Goal: Task Accomplishment & Management: Use online tool/utility

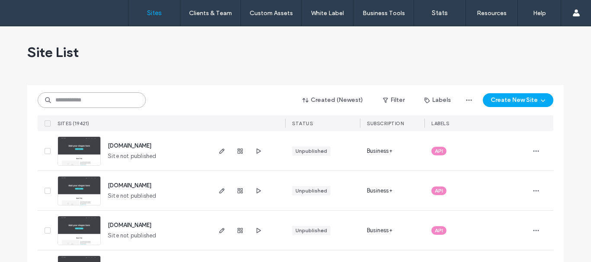
click at [87, 98] on input at bounding box center [92, 101] width 108 height 16
paste input "**********"
type input "**********"
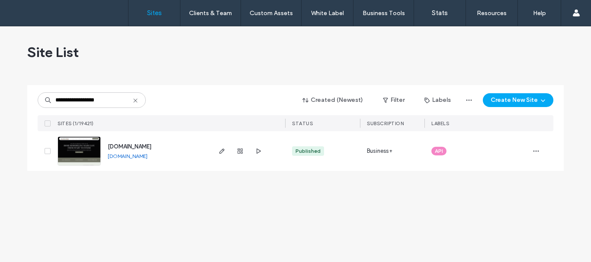
click at [86, 151] on img at bounding box center [79, 166] width 42 height 59
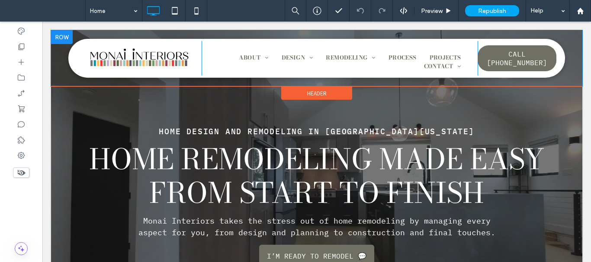
click at [60, 35] on div at bounding box center [62, 37] width 22 height 14
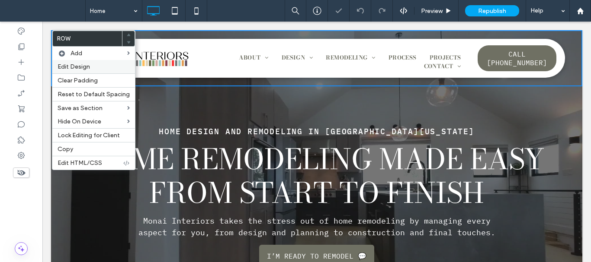
click at [86, 68] on span "Edit Design" at bounding box center [74, 66] width 32 height 7
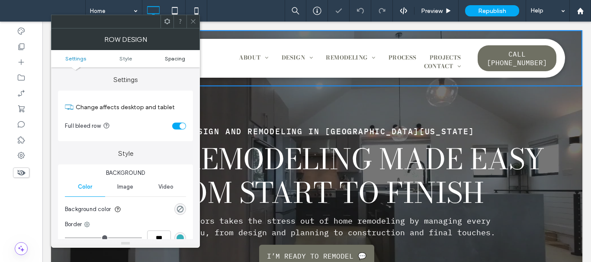
click at [179, 60] on span "Spacing" at bounding box center [175, 58] width 20 height 6
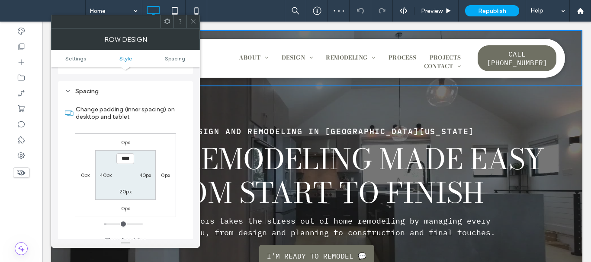
scroll to position [217, 0]
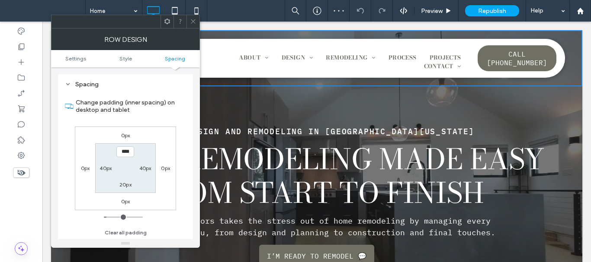
click at [192, 23] on icon at bounding box center [193, 21] width 6 height 6
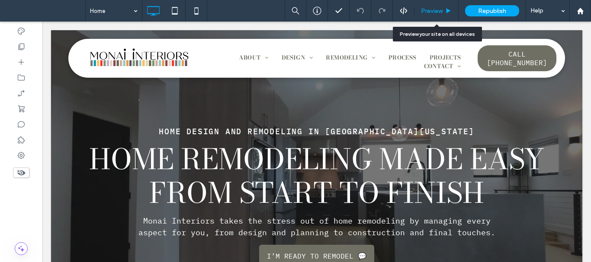
click at [437, 8] on span "Preview" at bounding box center [432, 10] width 22 height 7
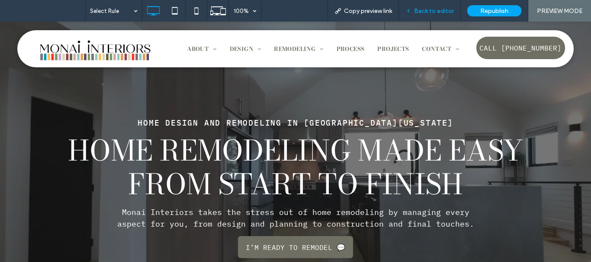
click at [435, 9] on span "Back to editor" at bounding box center [434, 10] width 40 height 7
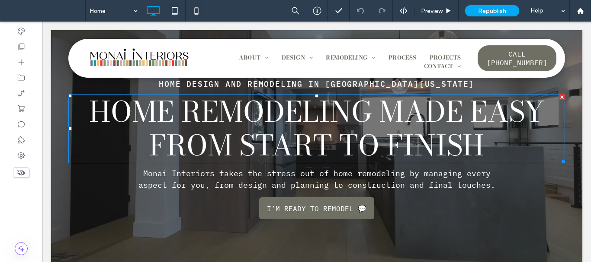
scroll to position [173, 0]
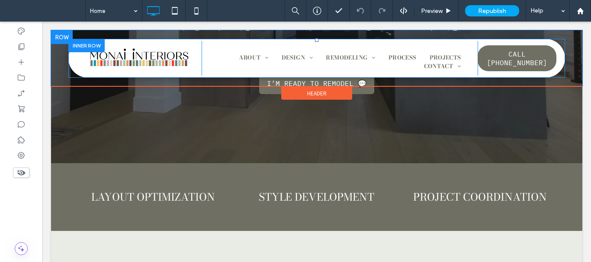
click at [98, 42] on div at bounding box center [86, 45] width 36 height 13
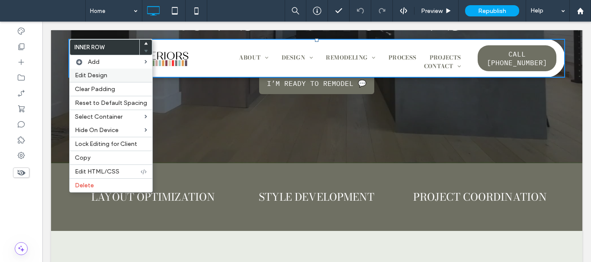
click at [113, 74] on label "Edit Design" at bounding box center [111, 75] width 72 height 7
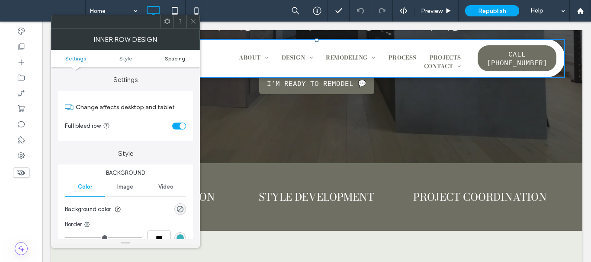
click at [183, 58] on span "Spacing" at bounding box center [175, 58] width 20 height 6
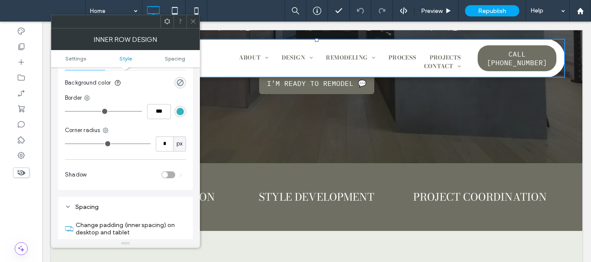
scroll to position [250, 0]
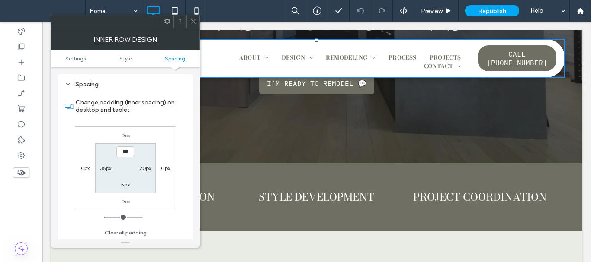
click at [191, 23] on icon at bounding box center [193, 21] width 6 height 6
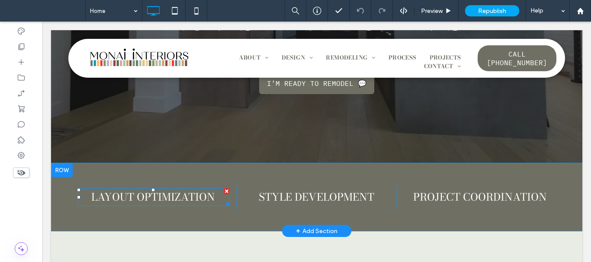
click at [183, 196] on span "Layout optimization" at bounding box center [153, 197] width 124 height 16
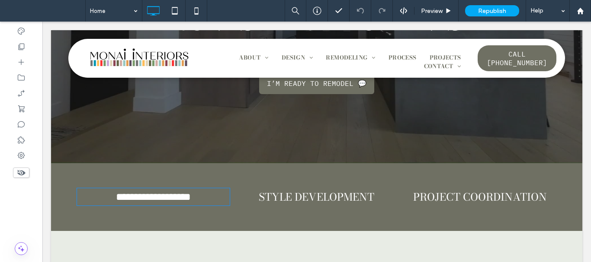
type input "**********"
type input "**"
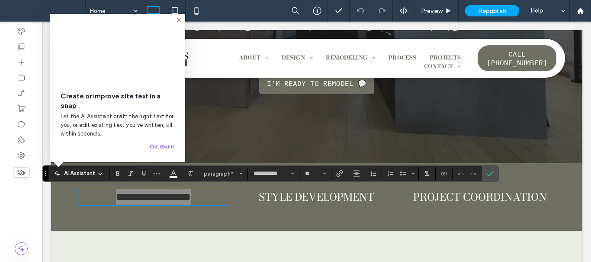
click at [490, 175] on icon "Confirm" at bounding box center [490, 173] width 7 height 7
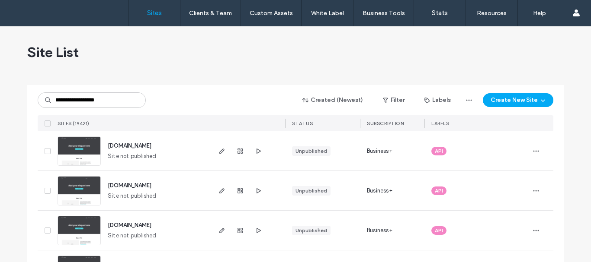
type input "**********"
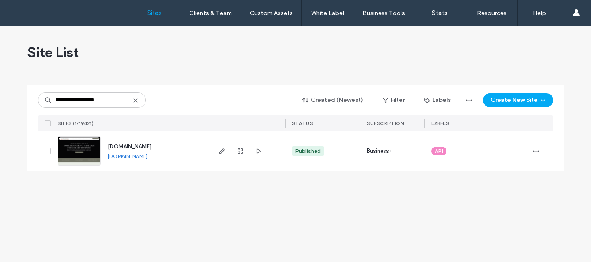
click at [90, 156] on img at bounding box center [79, 166] width 42 height 59
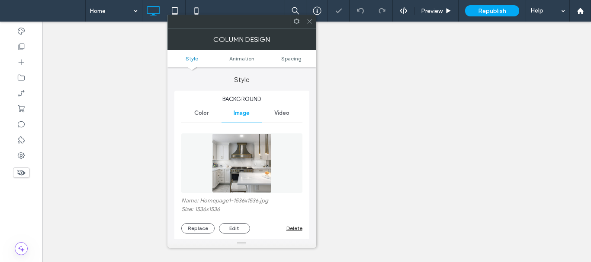
type input "***"
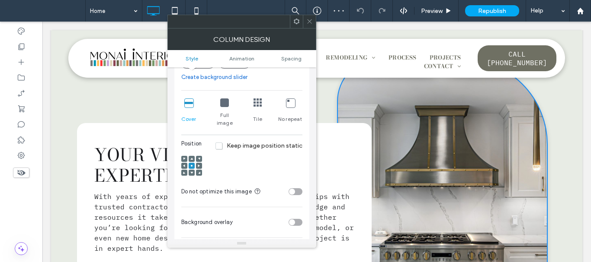
scroll to position [173, 0]
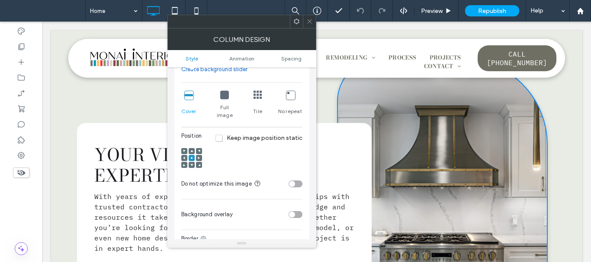
click at [311, 23] on use at bounding box center [309, 21] width 4 height 4
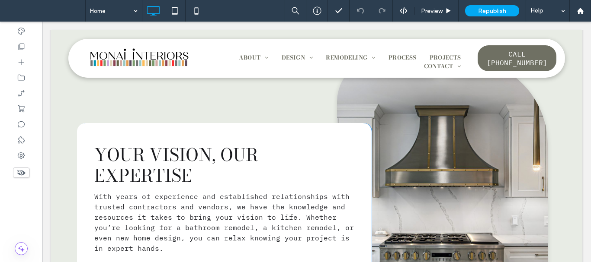
scroll to position [303, 0]
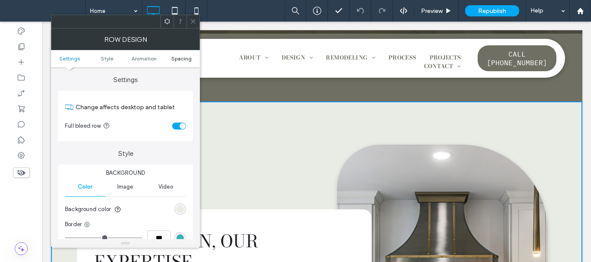
click at [172, 58] on span "Spacing" at bounding box center [181, 58] width 20 height 6
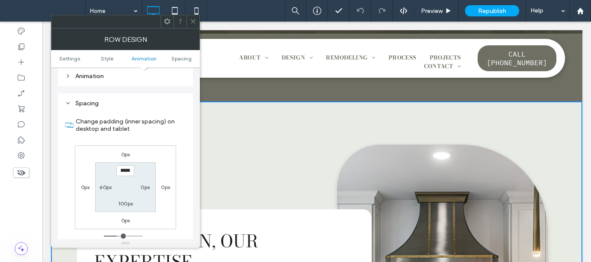
scroll to position [244, 0]
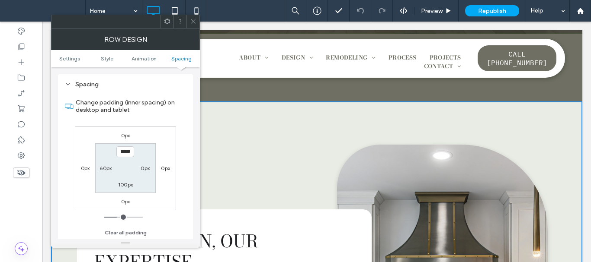
click at [195, 24] on icon at bounding box center [193, 21] width 6 height 6
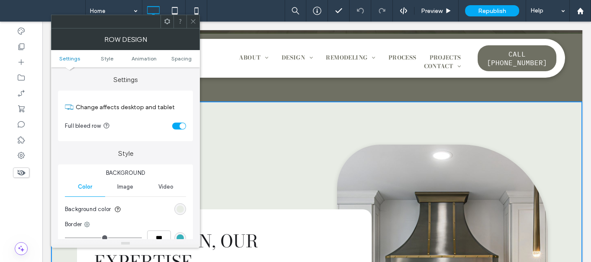
click at [179, 55] on ul "Settings Style Animation Spacing" at bounding box center [125, 58] width 149 height 17
click at [179, 56] on span "Spacing" at bounding box center [181, 58] width 20 height 6
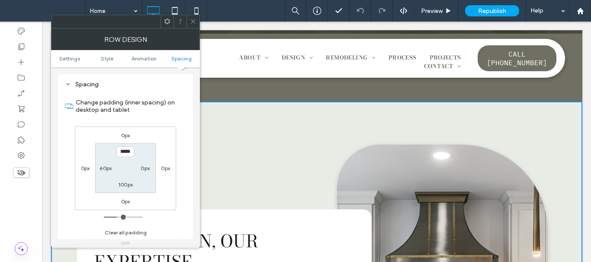
click at [192, 23] on icon at bounding box center [193, 21] width 6 height 6
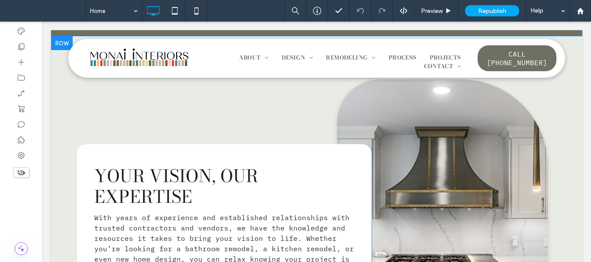
scroll to position [389, 0]
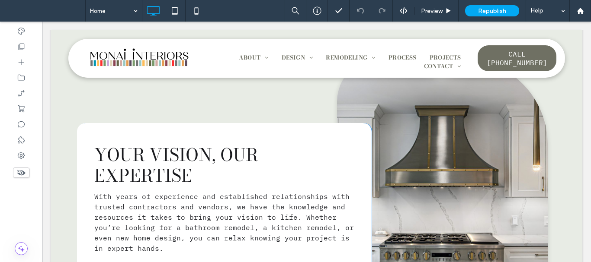
click at [387, 103] on div "Click To Paste" at bounding box center [442, 215] width 211 height 314
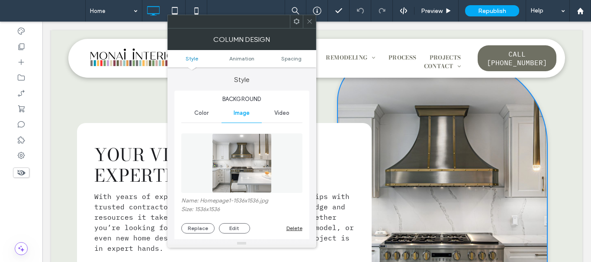
type input "***"
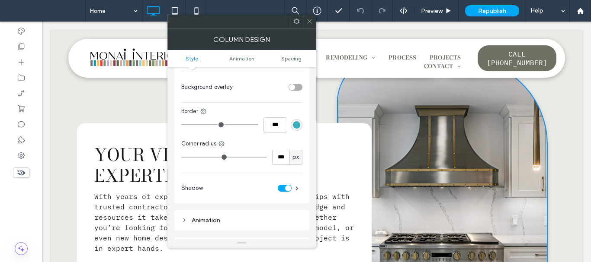
scroll to position [303, 0]
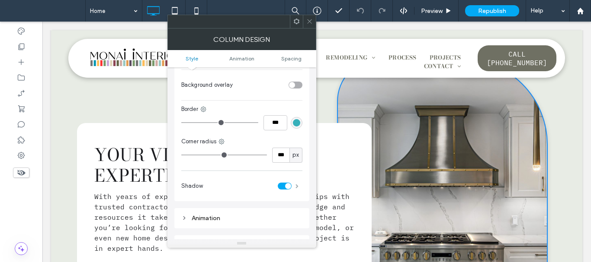
click at [297, 184] on span at bounding box center [296, 186] width 3 height 4
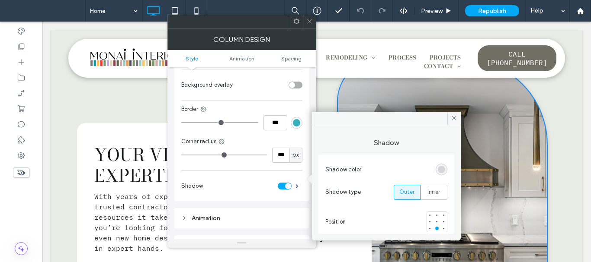
click at [444, 168] on div "rgba(0, 0, 0, 0.15)" at bounding box center [441, 169] width 7 height 7
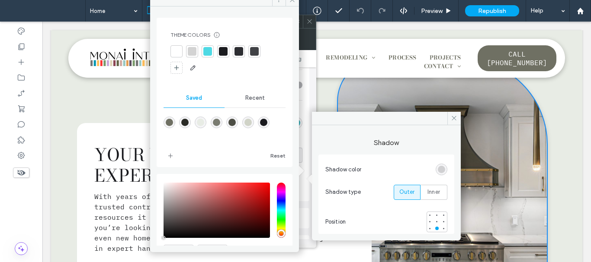
scroll to position [47, 0]
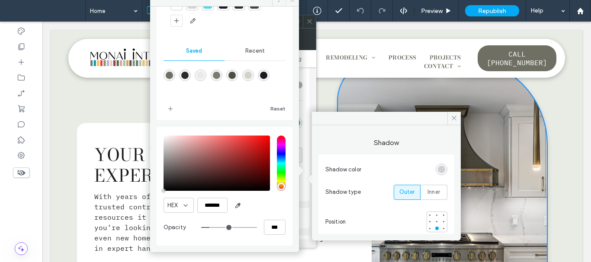
click at [291, 4] on span at bounding box center [291, -1] width 13 height 13
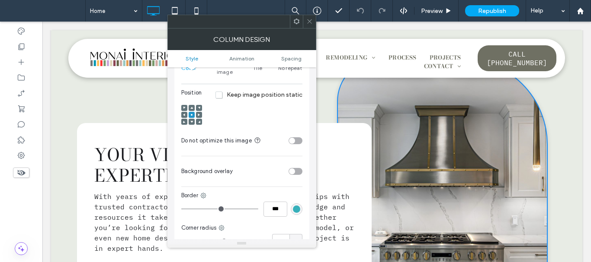
scroll to position [303, 0]
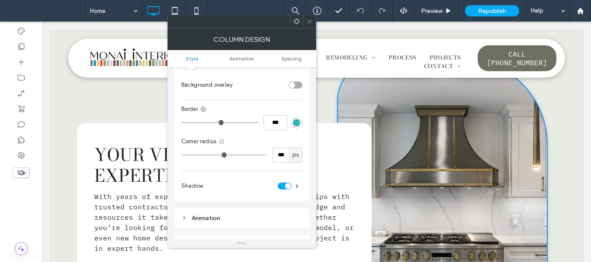
click at [221, 139] on use at bounding box center [222, 142] width 6 height 6
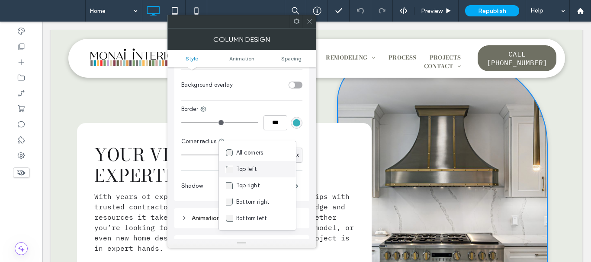
click at [252, 167] on span "Top left" at bounding box center [246, 169] width 21 height 9
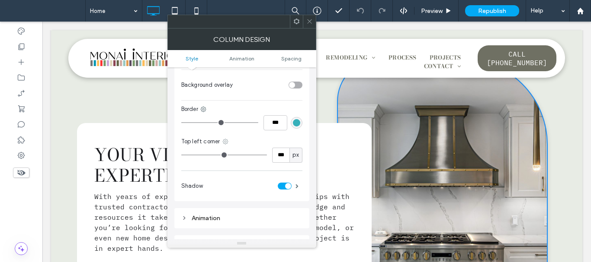
click at [223, 138] on icon at bounding box center [225, 141] width 7 height 7
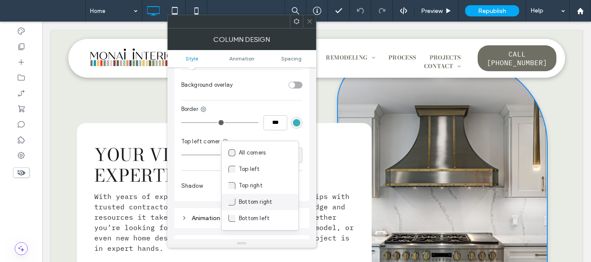
click at [260, 203] on span "Bottom right" at bounding box center [255, 202] width 33 height 9
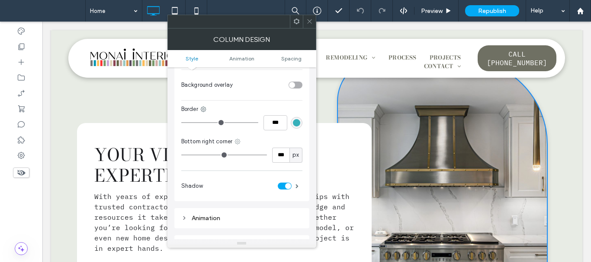
click at [239, 138] on icon at bounding box center [237, 141] width 7 height 7
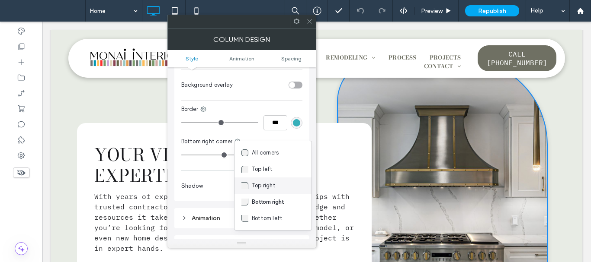
click at [278, 183] on div "Top right" at bounding box center [272, 186] width 77 height 16
type input "***"
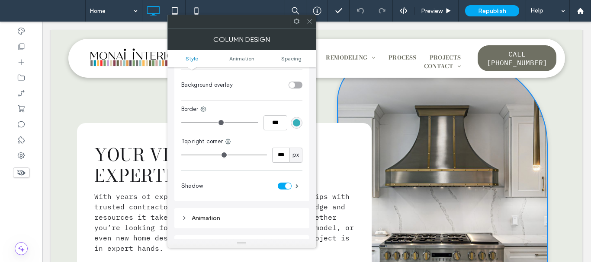
click at [234, 138] on div "Top right corner" at bounding box center [241, 142] width 121 height 9
click at [227, 138] on icon at bounding box center [227, 141] width 7 height 7
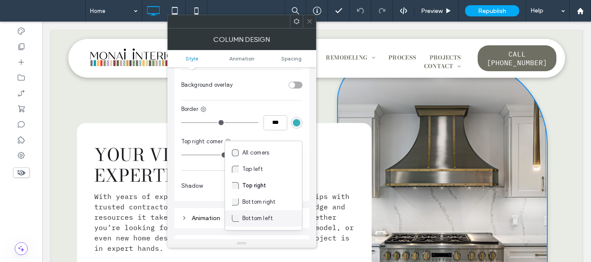
click at [232, 216] on use at bounding box center [235, 218] width 7 height 7
type input "***"
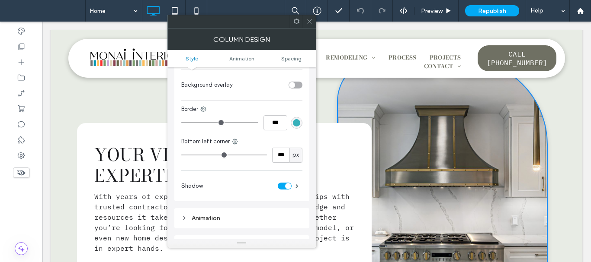
click at [307, 24] on icon at bounding box center [309, 21] width 6 height 6
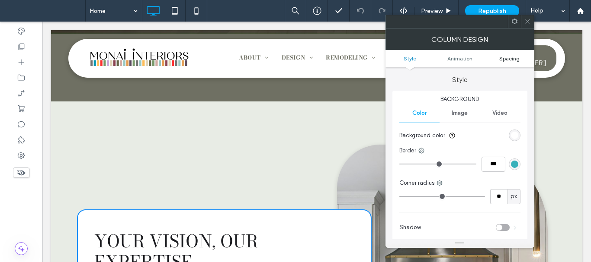
click at [508, 59] on span "Spacing" at bounding box center [509, 58] width 20 height 6
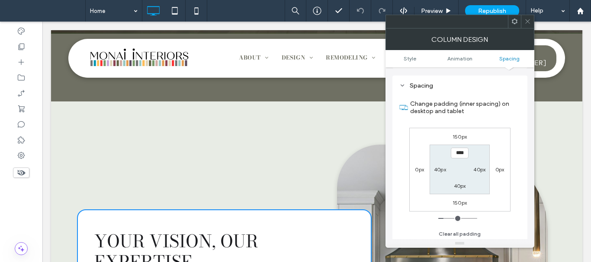
scroll to position [203, 0]
click at [527, 22] on icon at bounding box center [527, 21] width 6 height 6
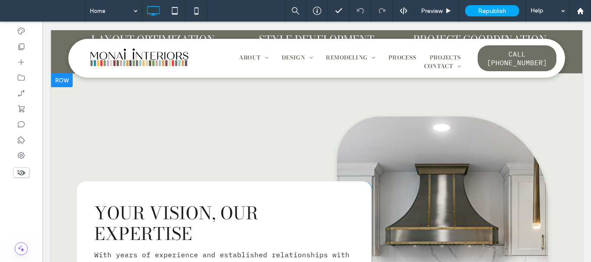
scroll to position [346, 0]
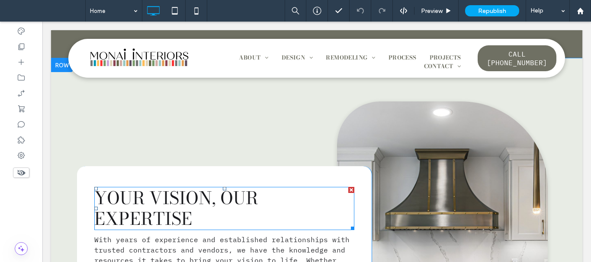
click at [348, 193] on div at bounding box center [351, 190] width 6 height 6
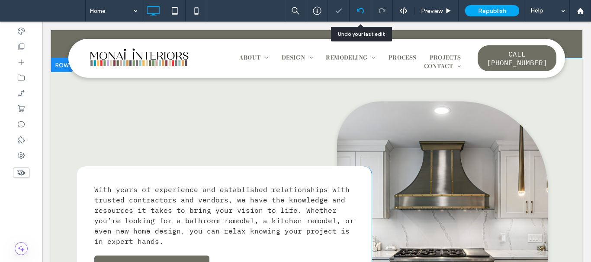
click at [359, 7] on icon at bounding box center [360, 10] width 7 height 7
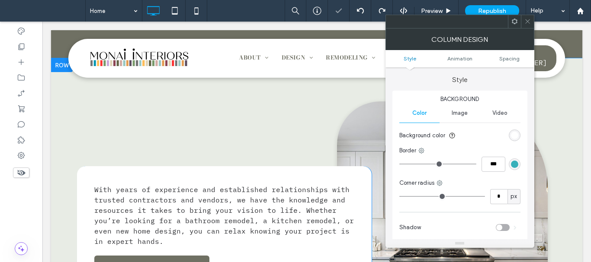
type input "**"
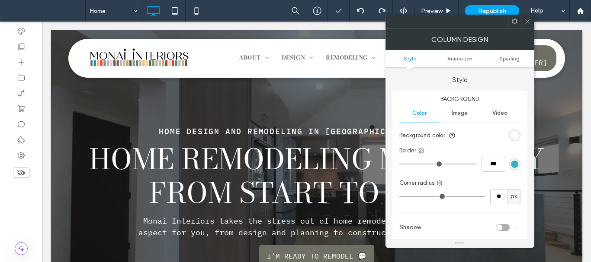
scroll to position [389, 0]
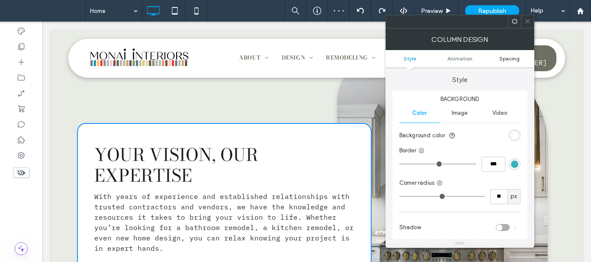
click at [512, 60] on span "Spacing" at bounding box center [509, 58] width 20 height 6
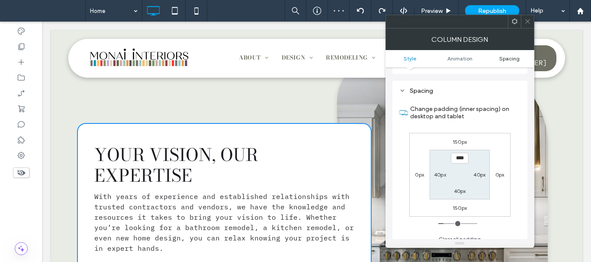
scroll to position [203, 0]
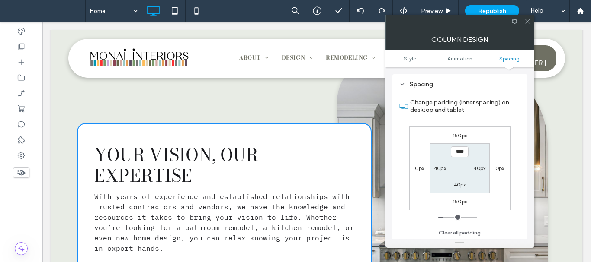
click at [523, 22] on div at bounding box center [527, 21] width 13 height 13
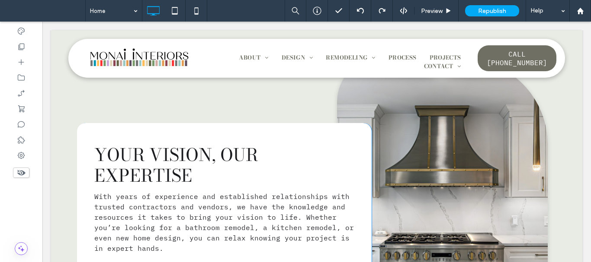
click at [353, 102] on div "Click To Paste" at bounding box center [442, 215] width 211 height 314
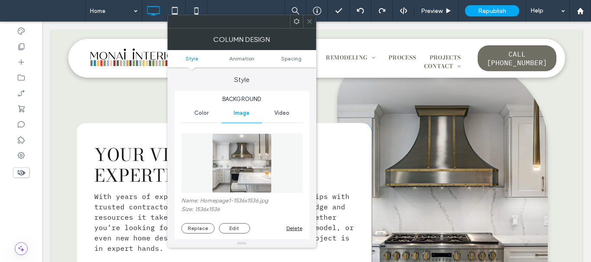
type input "***"
click at [296, 61] on span "Spacing" at bounding box center [291, 58] width 20 height 6
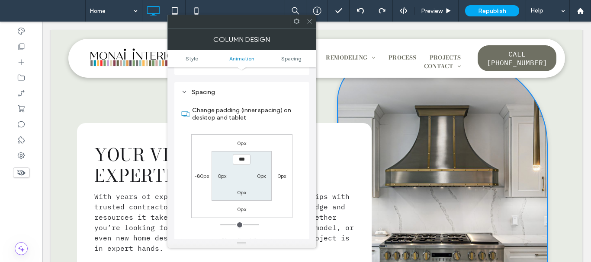
scroll to position [456, 0]
click at [311, 20] on icon at bounding box center [309, 21] width 6 height 6
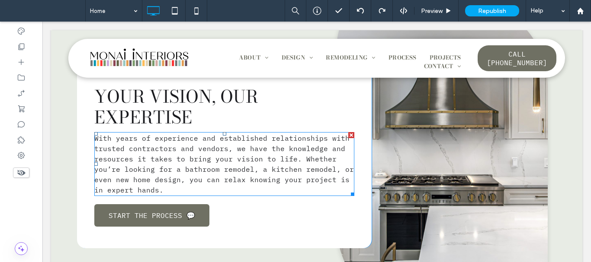
scroll to position [432, 0]
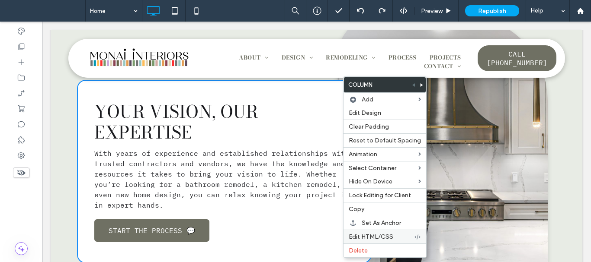
click at [391, 236] on span "Edit HTML/CSS" at bounding box center [371, 237] width 45 height 7
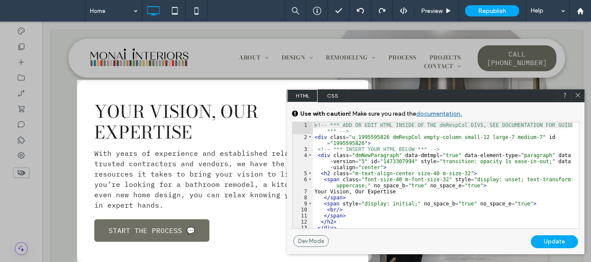
click at [331, 96] on span "CSS" at bounding box center [332, 96] width 30 height 13
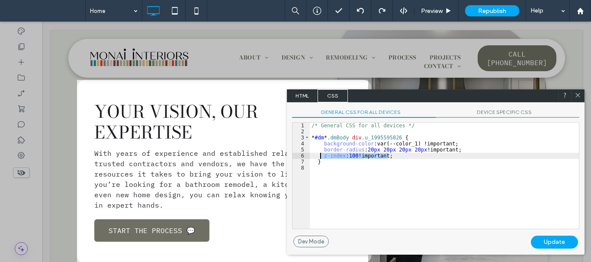
drag, startPoint x: 400, startPoint y: 158, endPoint x: 435, endPoint y: 182, distance: 42.1
click at [319, 158] on div "/* General CSS for all devices */ * #dm * .dmBody div .u_1995595826 { backgroun…" at bounding box center [444, 182] width 269 height 118
click at [579, 99] on span at bounding box center [577, 96] width 6 height 8
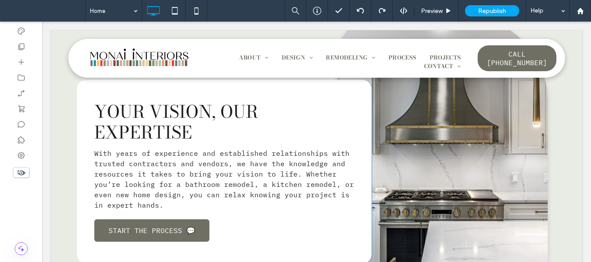
click at [273, 237] on div "Your Vision, Our Expertise With years of experience and established relationshi…" at bounding box center [224, 172] width 294 height 184
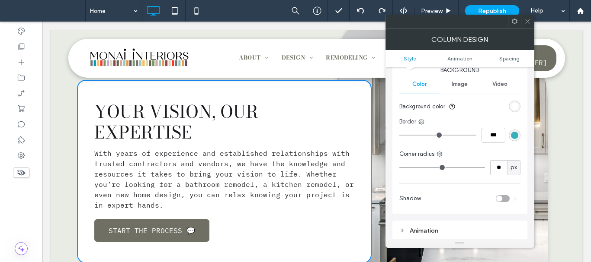
scroll to position [43, 0]
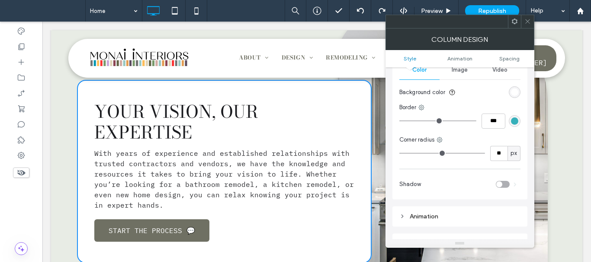
click at [222, 115] on span "Your Vision, Our Expertise" at bounding box center [176, 122] width 164 height 47
click at [179, 129] on span "Your Vision, Our Expertise" at bounding box center [176, 122] width 164 height 47
click at [527, 22] on icon at bounding box center [527, 21] width 6 height 6
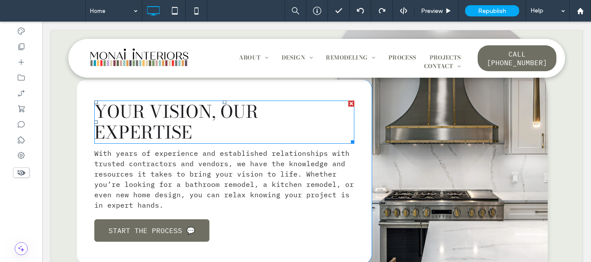
click at [189, 115] on span "Your Vision, Our Expertise" at bounding box center [176, 122] width 164 height 47
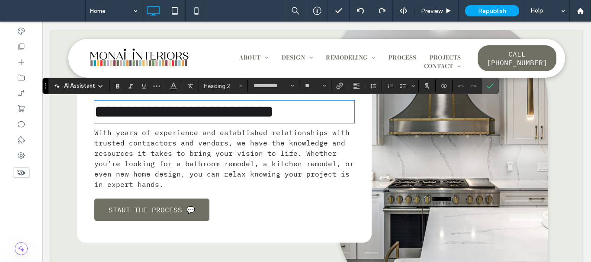
type input "**********"
type input "**"
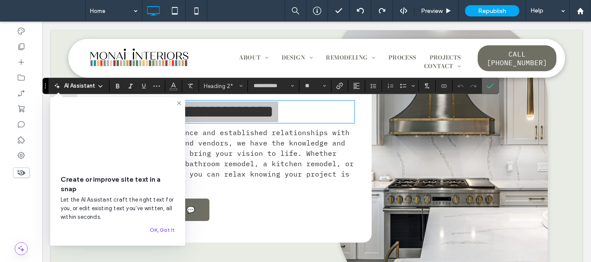
click at [492, 83] on icon "Confirm" at bounding box center [490, 86] width 7 height 7
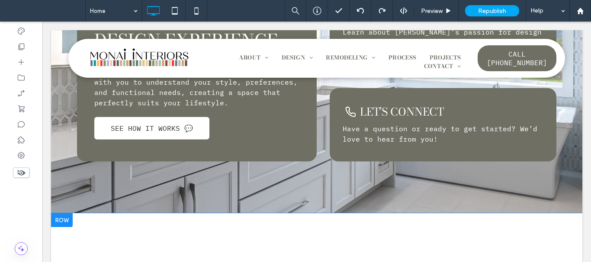
scroll to position [951, 0]
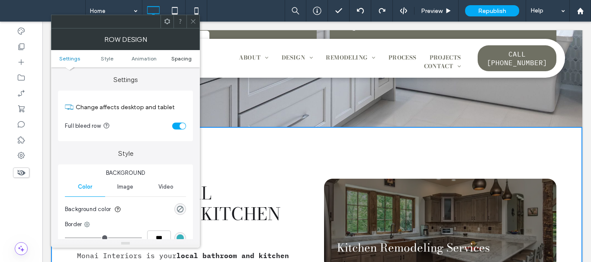
click at [188, 59] on span "Spacing" at bounding box center [181, 58] width 20 height 6
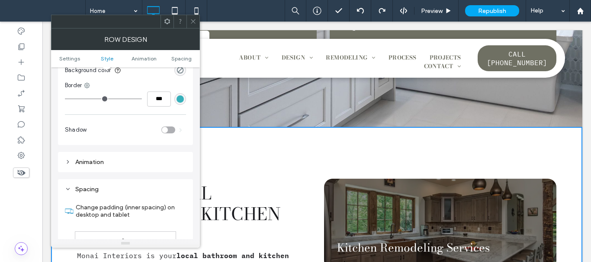
scroll to position [244, 0]
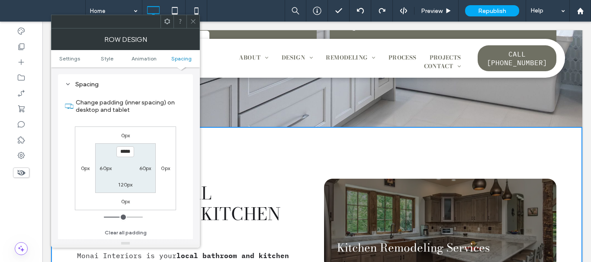
click at [193, 23] on icon at bounding box center [193, 21] width 6 height 6
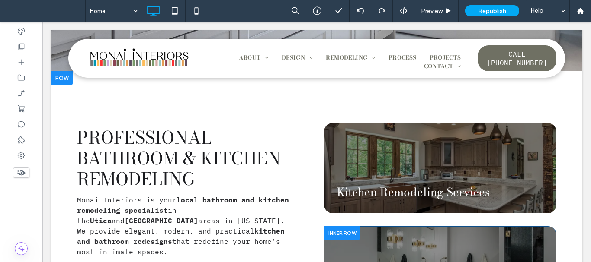
scroll to position [1081, 0]
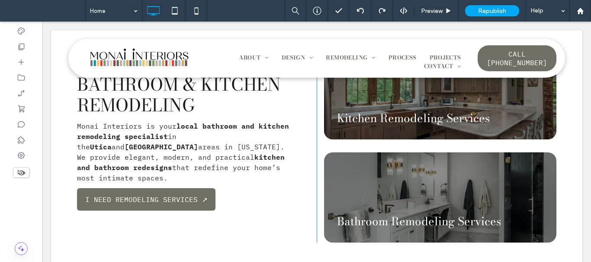
click at [309, 180] on div "Professional Bathroom & Kitchen Remodeling Monai Interiors is your local bathro…" at bounding box center [197, 146] width 240 height 194
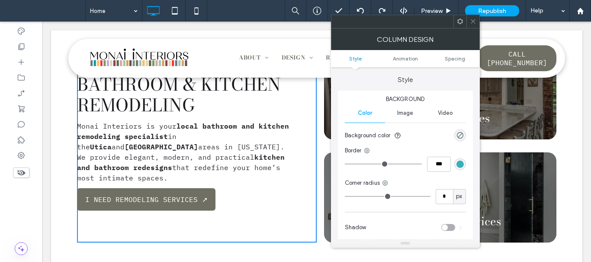
click at [458, 65] on ul "Style Animation Spacing" at bounding box center [405, 58] width 149 height 17
click at [461, 59] on span "Spacing" at bounding box center [455, 58] width 20 height 6
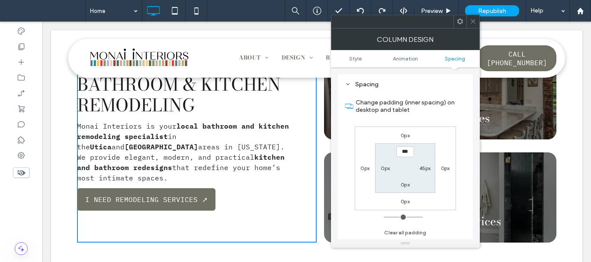
scroll to position [203, 0]
click at [472, 26] on span at bounding box center [473, 21] width 6 height 13
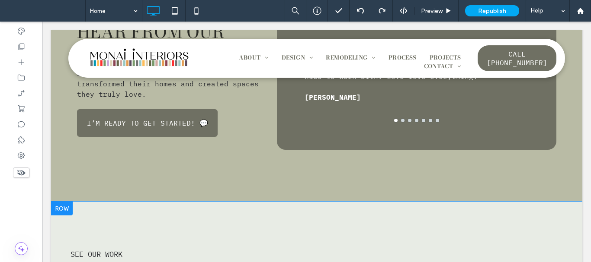
scroll to position [1816, 0]
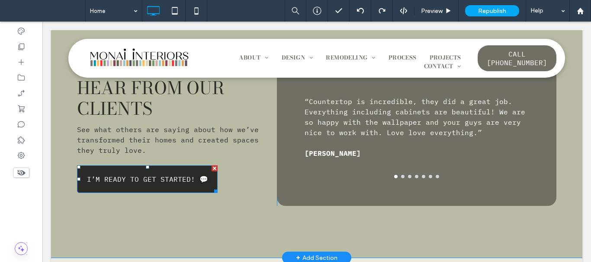
click at [203, 182] on span "I’M READY TO GET STARTED! 💬" at bounding box center [147, 179] width 121 height 9
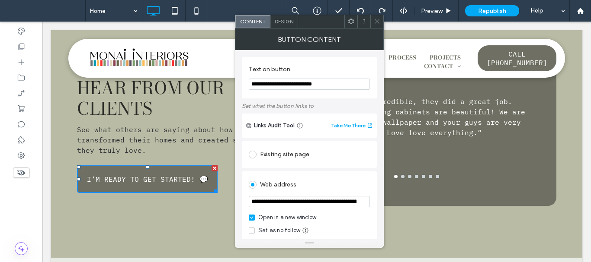
click at [331, 83] on input "**********" at bounding box center [309, 84] width 121 height 11
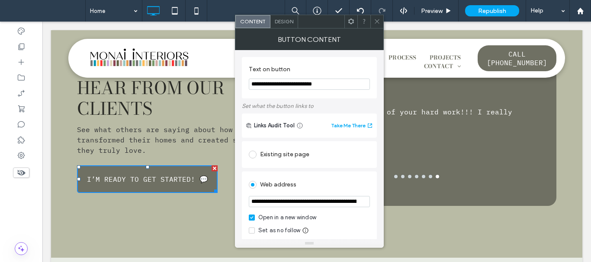
click at [374, 19] on icon at bounding box center [377, 21] width 6 height 6
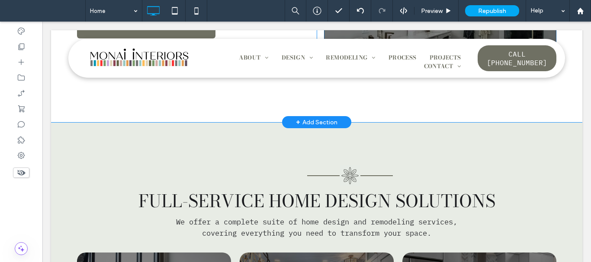
scroll to position [1254, 0]
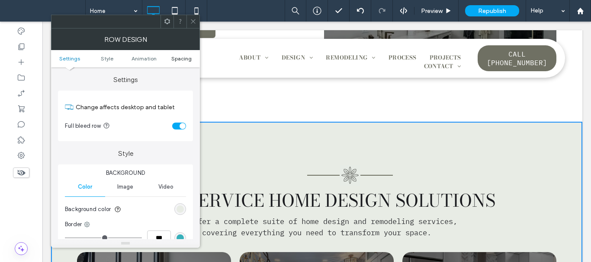
click at [179, 59] on span "Spacing" at bounding box center [181, 58] width 20 height 6
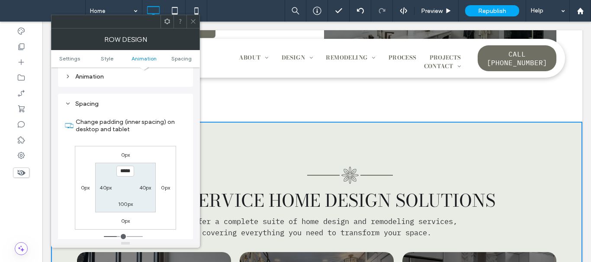
scroll to position [244, 0]
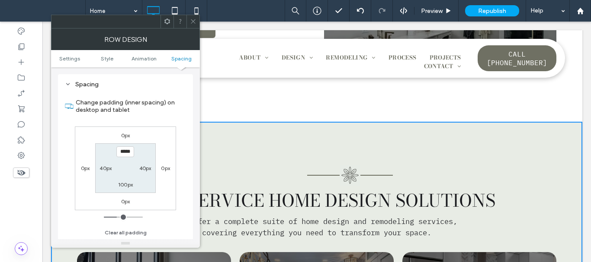
click at [192, 19] on icon at bounding box center [193, 21] width 6 height 6
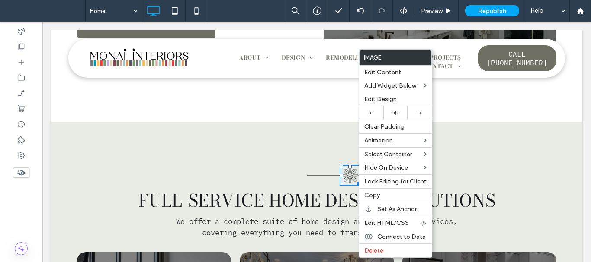
click at [316, 173] on div at bounding box center [350, 176] width 86 height 10
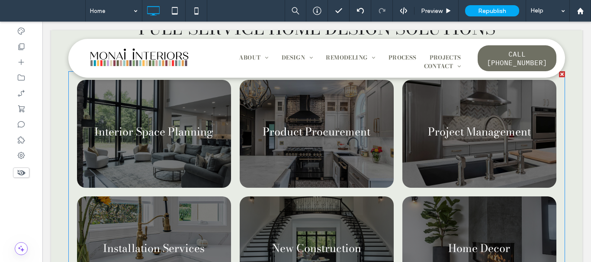
scroll to position [1427, 0]
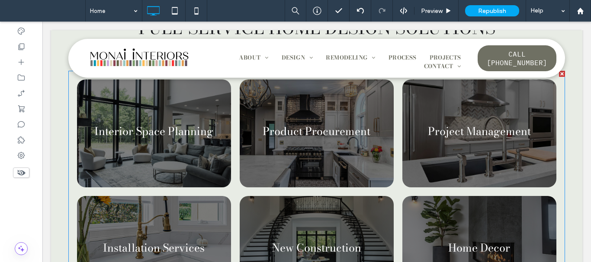
click at [93, 139] on link at bounding box center [153, 134] width 163 height 115
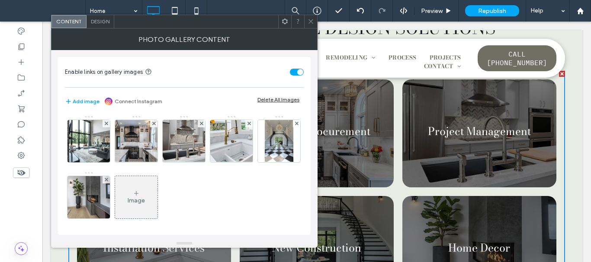
click at [98, 26] on div "Design" at bounding box center [100, 21] width 28 height 13
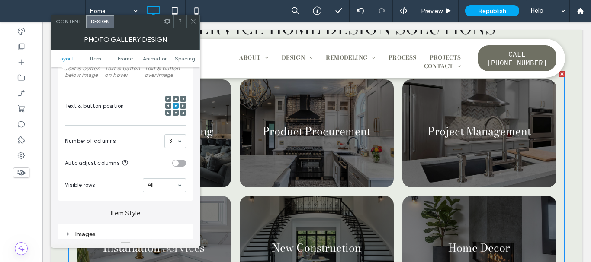
scroll to position [303, 0]
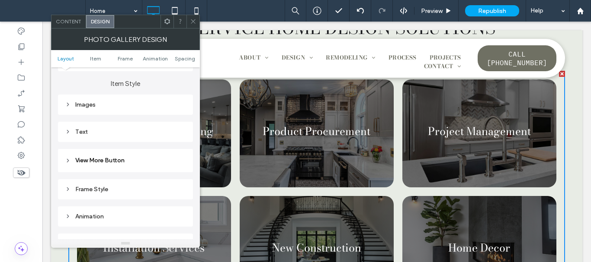
click at [84, 102] on div "Images" at bounding box center [125, 104] width 121 height 7
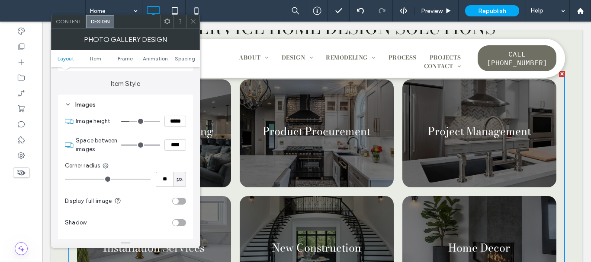
click at [192, 21] on icon at bounding box center [193, 21] width 6 height 6
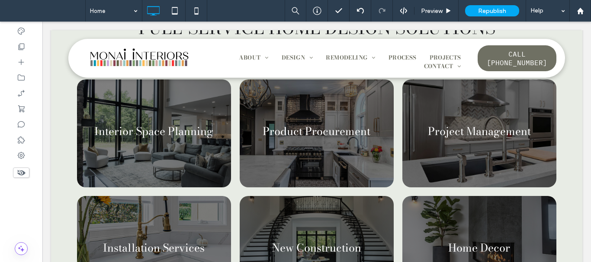
click at [62, 123] on div "Full-Service Home Design Solutions We offer a complete suite of home design and…" at bounding box center [316, 171] width 531 height 445
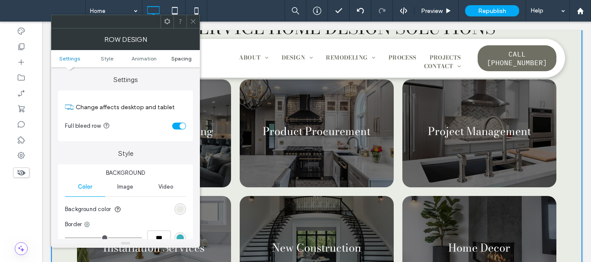
click at [176, 57] on span "Spacing" at bounding box center [181, 58] width 20 height 6
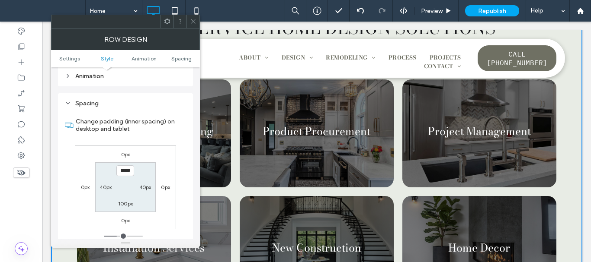
scroll to position [244, 0]
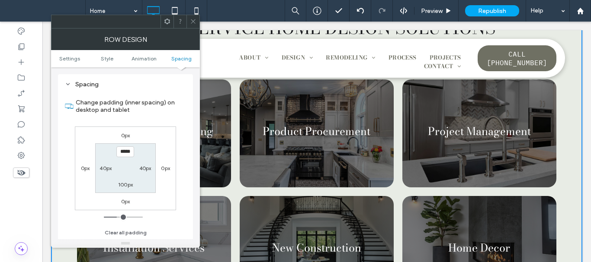
click at [195, 24] on span at bounding box center [193, 21] width 6 height 13
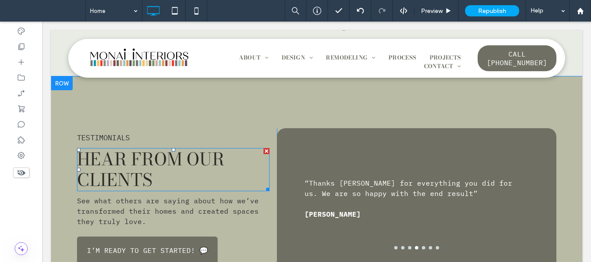
scroll to position [1730, 0]
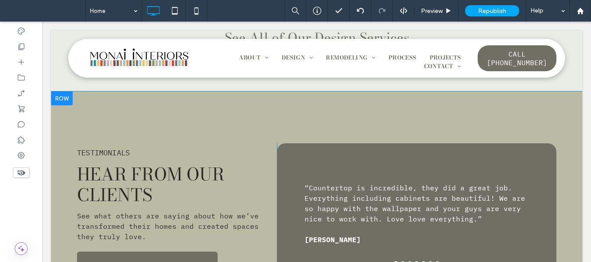
click at [293, 99] on div "Testimonials Hear from our clients See what others are saying about how we’ve t…" at bounding box center [316, 218] width 531 height 253
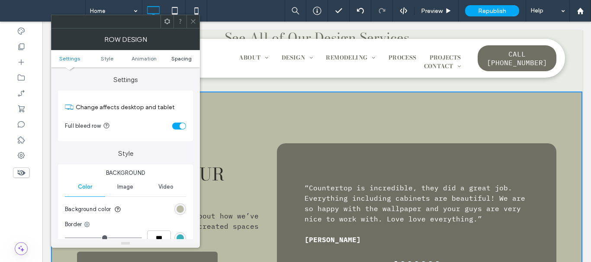
click at [180, 57] on span "Spacing" at bounding box center [181, 58] width 20 height 6
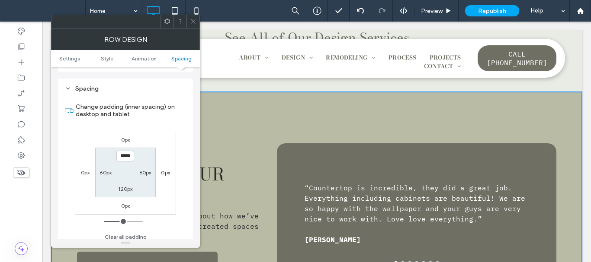
scroll to position [244, 0]
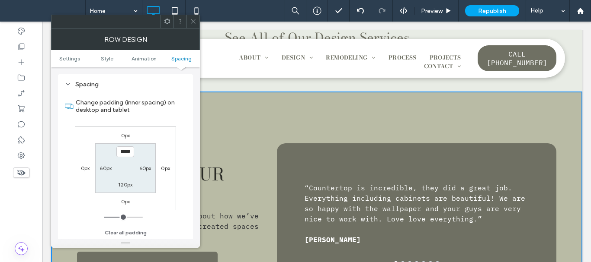
click at [194, 18] on span at bounding box center [193, 21] width 6 height 13
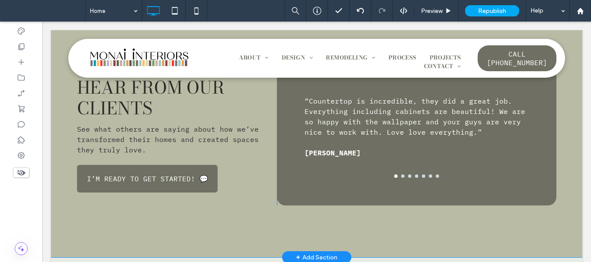
scroll to position [1860, 0]
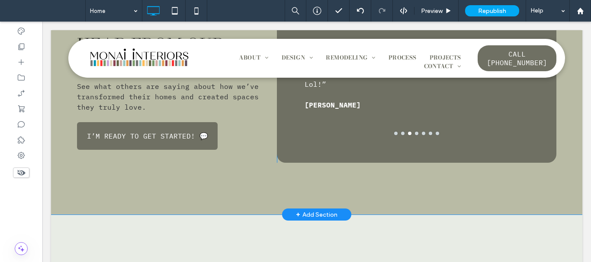
click at [106, 202] on div "Testimonials Hear from our clients See what others are saying about how we’ve t…" at bounding box center [316, 88] width 531 height 253
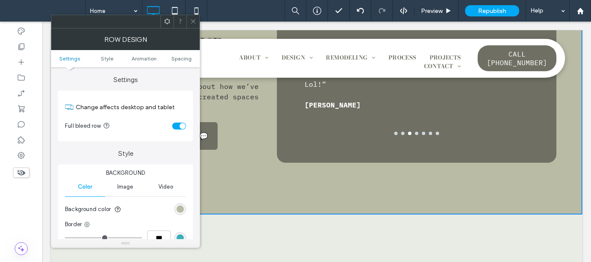
click at [186, 55] on ul "Settings Style Animation Spacing" at bounding box center [125, 58] width 149 height 17
click at [182, 62] on ul "Settings Style Animation Spacing" at bounding box center [125, 58] width 149 height 17
click at [181, 59] on span "Spacing" at bounding box center [181, 58] width 20 height 6
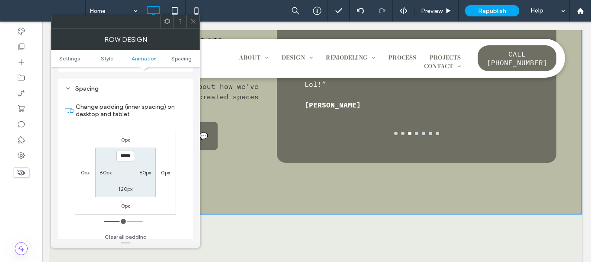
scroll to position [244, 0]
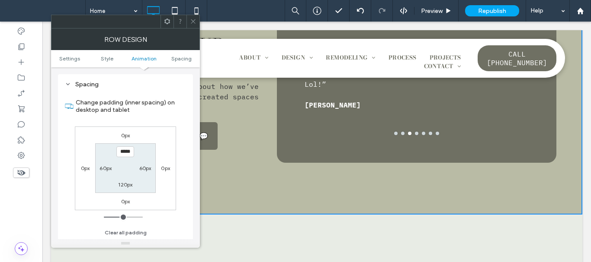
click at [193, 26] on span at bounding box center [193, 21] width 6 height 13
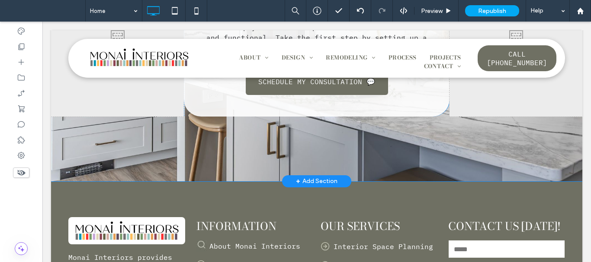
scroll to position [2617, 0]
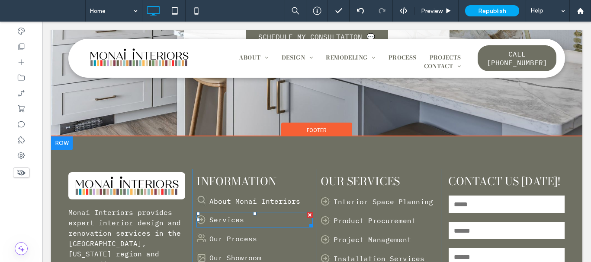
click at [201, 221] on div "Services" at bounding box center [254, 220] width 117 height 16
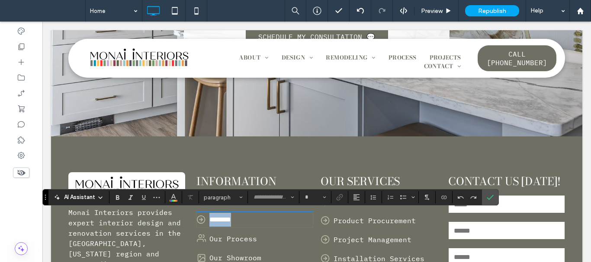
type input "**********"
type input "**"
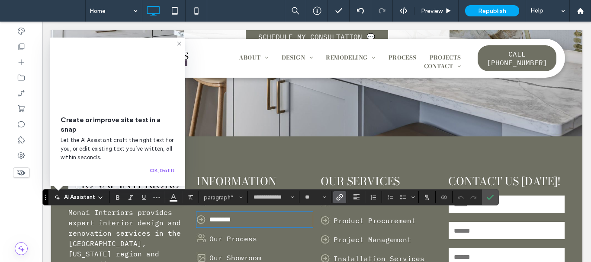
drag, startPoint x: 201, startPoint y: 221, endPoint x: 193, endPoint y: 221, distance: 8.2
click at [487, 197] on icon "Confirm" at bounding box center [490, 197] width 7 height 7
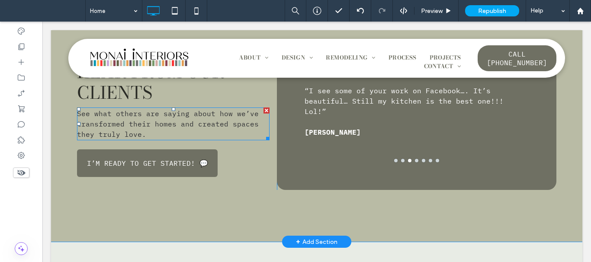
scroll to position [1752, 0]
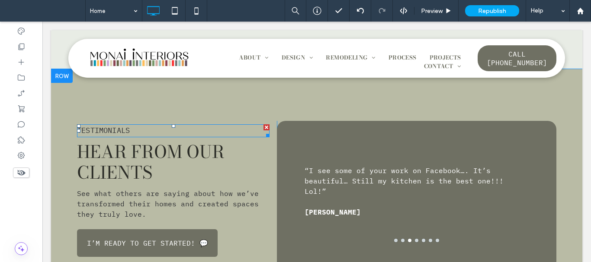
click at [117, 128] on span "Testimonials" at bounding box center [103, 131] width 53 height 10
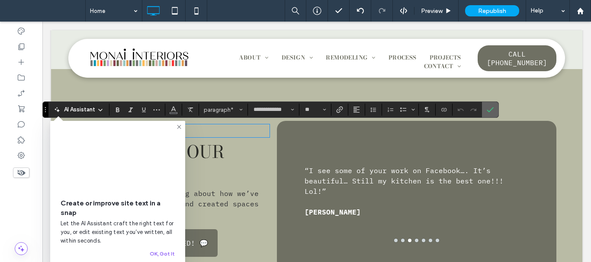
click at [491, 110] on use "Confirm" at bounding box center [490, 109] width 7 height 5
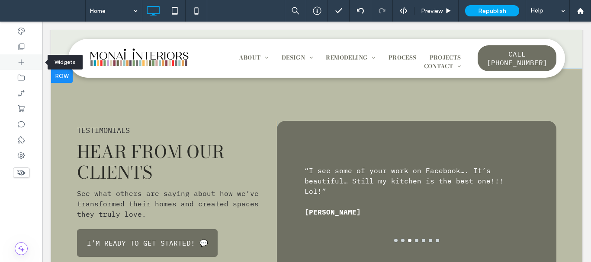
click at [28, 61] on div at bounding box center [21, 62] width 42 height 16
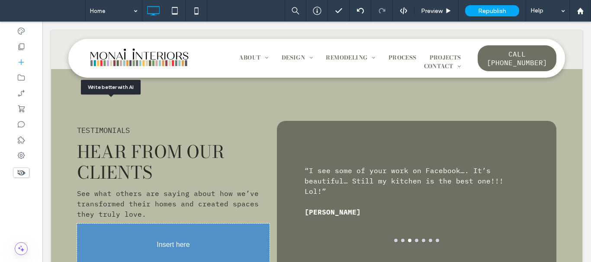
scroll to position [1778, 0]
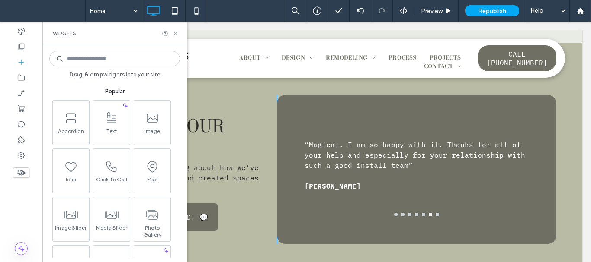
drag, startPoint x: 174, startPoint y: 32, endPoint x: 133, endPoint y: 13, distance: 45.6
click at [174, 32] on use at bounding box center [174, 33] width 3 height 3
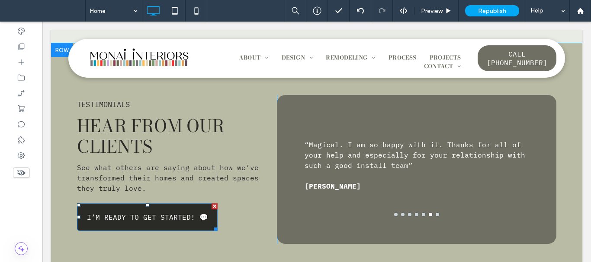
click at [189, 224] on link "I’M READY TO GET STARTED! 💬" at bounding box center [147, 218] width 141 height 28
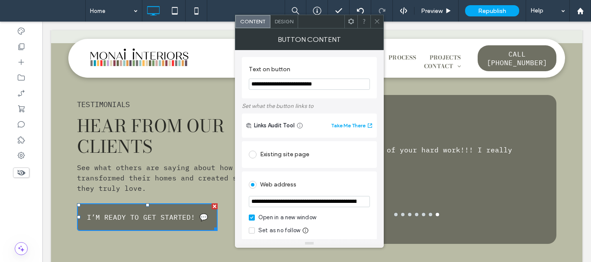
drag, startPoint x: 384, startPoint y: 107, endPoint x: 210, endPoint y: 85, distance: 175.2
click at [378, 21] on icon at bounding box center [377, 21] width 6 height 6
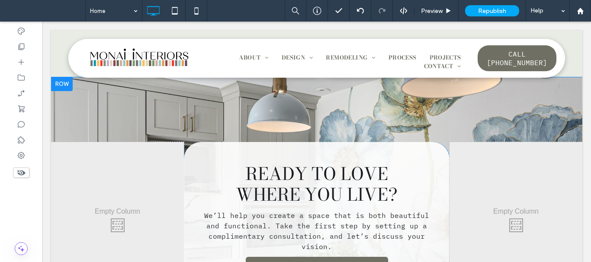
scroll to position [2340, 0]
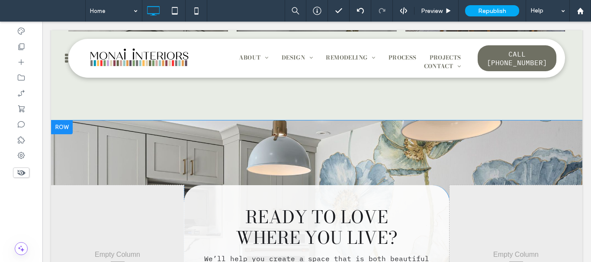
click at [253, 132] on div "Click To Paste Ready to Love Where You Live? We’ll help you create a space that…" at bounding box center [316, 267] width 531 height 293
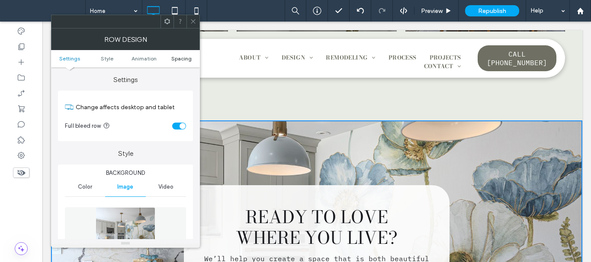
click at [189, 57] on span "Spacing" at bounding box center [181, 58] width 20 height 6
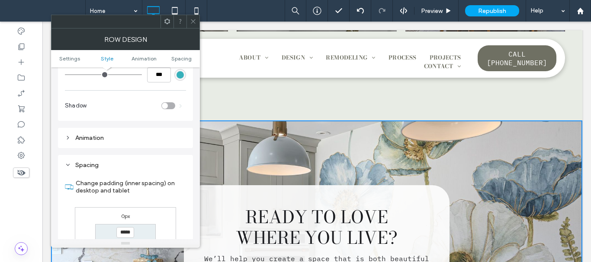
scroll to position [526, 0]
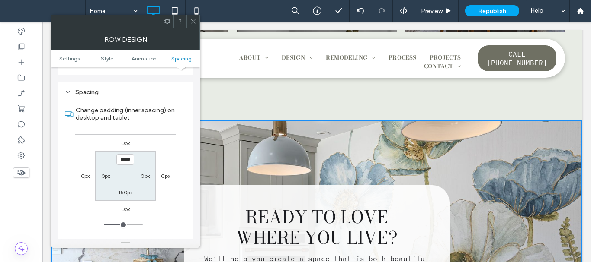
click at [191, 18] on span at bounding box center [193, 21] width 6 height 13
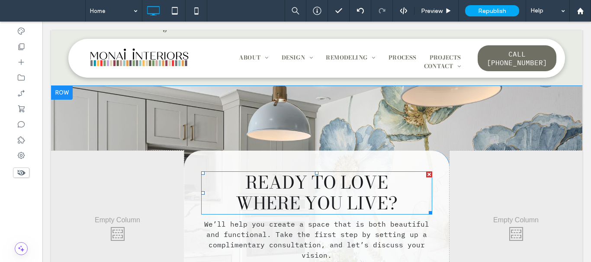
scroll to position [2427, 0]
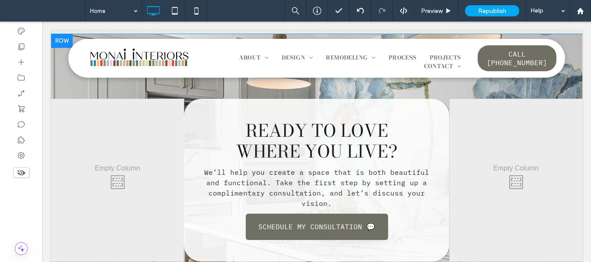
click at [191, 223] on div "Ready to Love Where You Live? We’ll help you create a space that is both beauti…" at bounding box center [317, 180] width 266 height 163
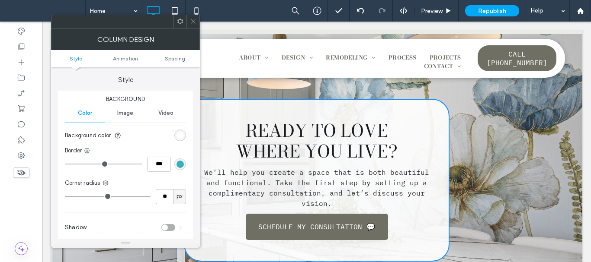
click at [183, 136] on div "rgba(255, 255, 255, 0.9)" at bounding box center [179, 135] width 7 height 7
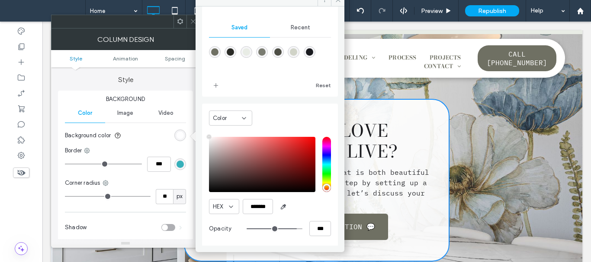
scroll to position [72, 0]
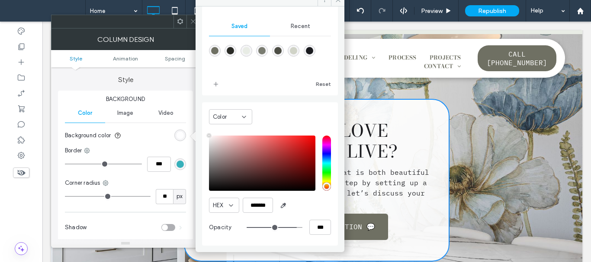
click at [192, 20] on icon at bounding box center [193, 21] width 6 height 6
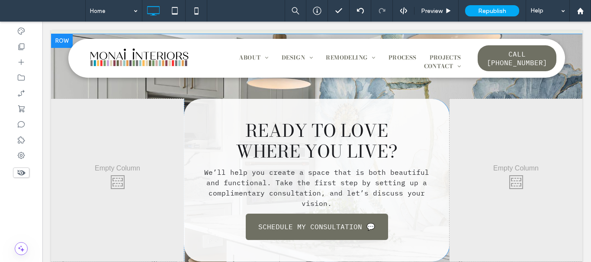
click at [192, 102] on div "Ready to Love Where You Live? We’ll help you create a space that is both beauti…" at bounding box center [317, 180] width 266 height 163
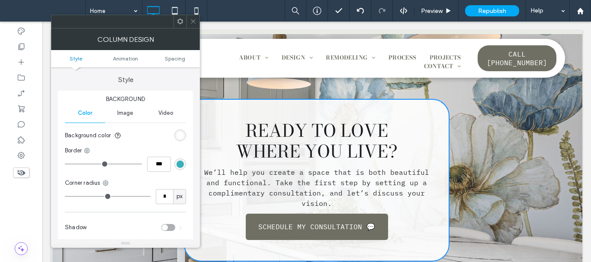
type input "**"
click at [179, 60] on span "Spacing" at bounding box center [175, 58] width 20 height 6
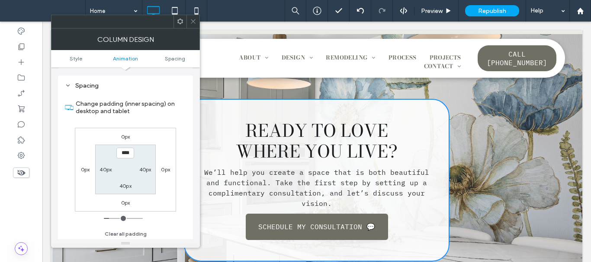
scroll to position [203, 0]
click at [190, 22] on icon at bounding box center [193, 21] width 6 height 6
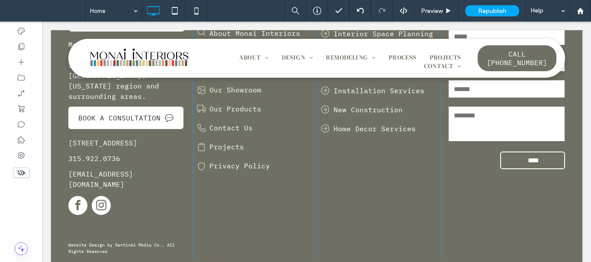
scroll to position [2833, 0]
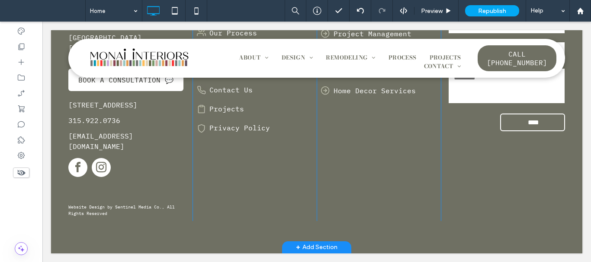
click at [85, 234] on div "Monai Interiors provides expert interior design and renovation services in the …" at bounding box center [316, 91] width 531 height 323
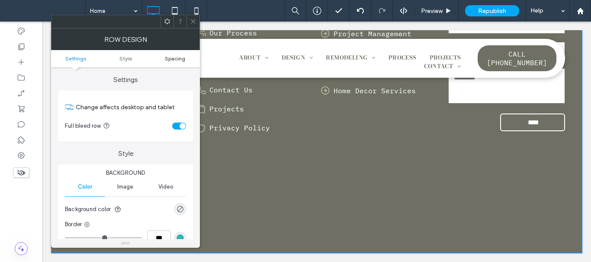
click at [182, 57] on span "Spacing" at bounding box center [175, 58] width 20 height 6
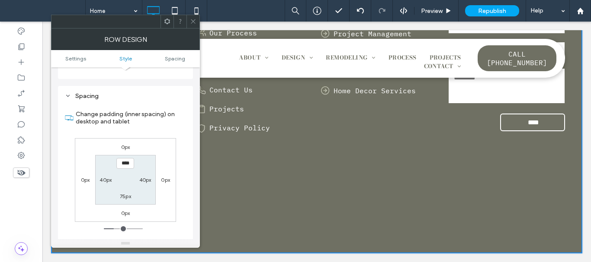
scroll to position [217, 0]
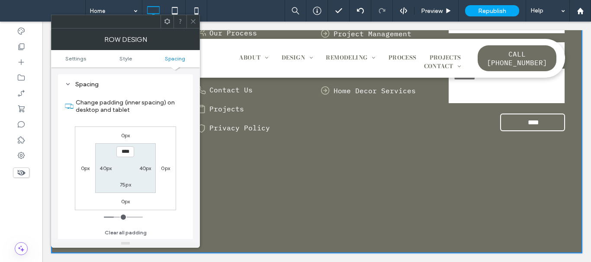
click at [192, 26] on span at bounding box center [193, 21] width 6 height 13
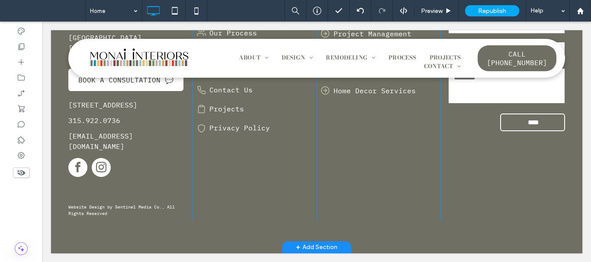
click at [150, 237] on div "Monai Interiors provides expert interior design and renovation services in the …" at bounding box center [316, 91] width 531 height 323
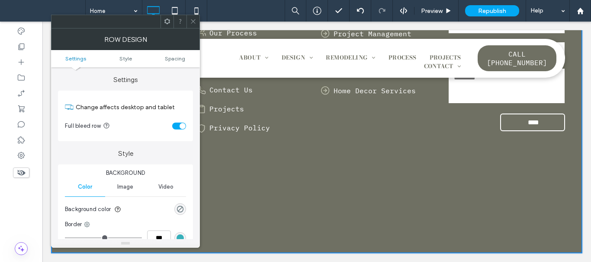
click at [192, 18] on span at bounding box center [193, 21] width 6 height 13
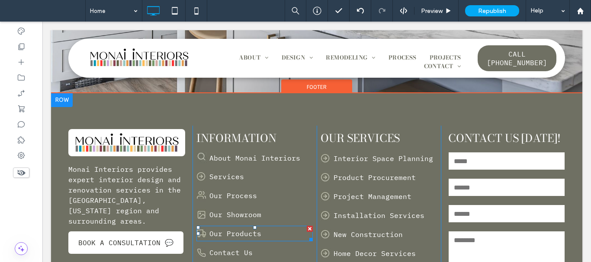
scroll to position [2704, 0]
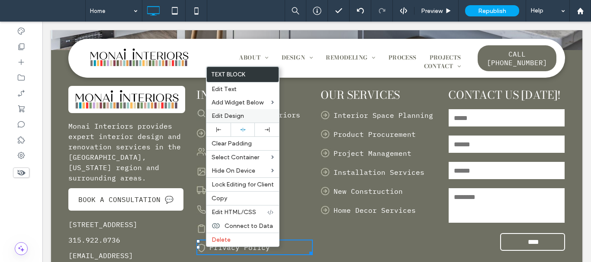
click at [232, 115] on span "Edit Design" at bounding box center [227, 115] width 32 height 7
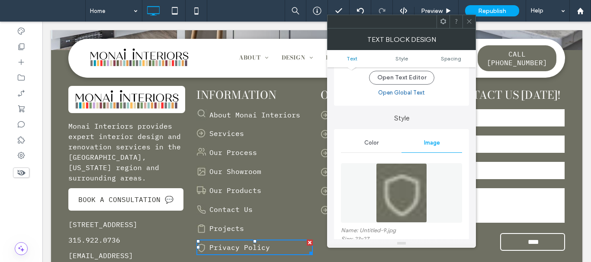
scroll to position [86, 0]
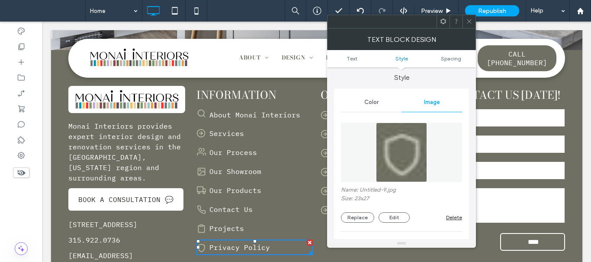
drag, startPoint x: 468, startPoint y: 20, endPoint x: 435, endPoint y: 90, distance: 76.8
click at [468, 21] on icon at bounding box center [469, 21] width 6 height 6
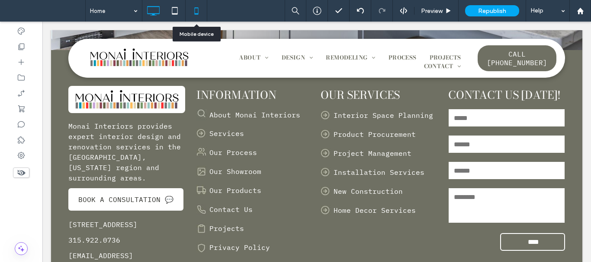
click at [196, 11] on icon at bounding box center [196, 10] width 17 height 17
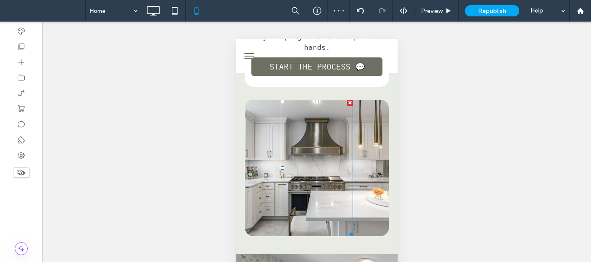
scroll to position [605, 0]
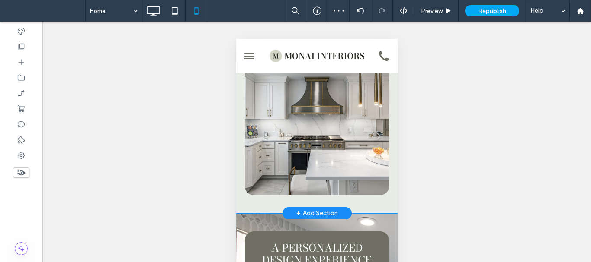
click at [266, 176] on div "Click To Paste" at bounding box center [316, 127] width 144 height 137
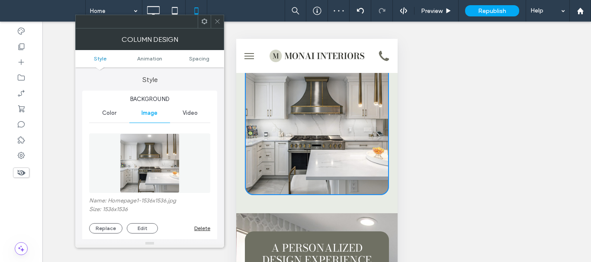
type input "**"
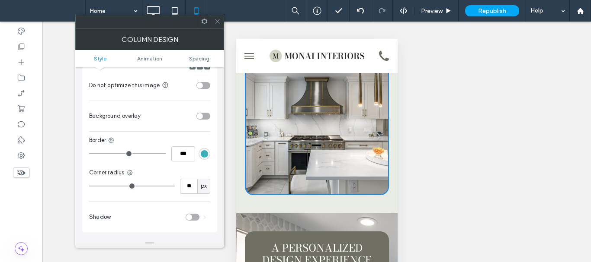
scroll to position [303, 0]
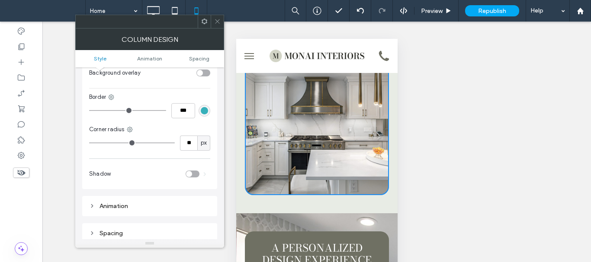
click at [217, 21] on use at bounding box center [217, 21] width 4 height 4
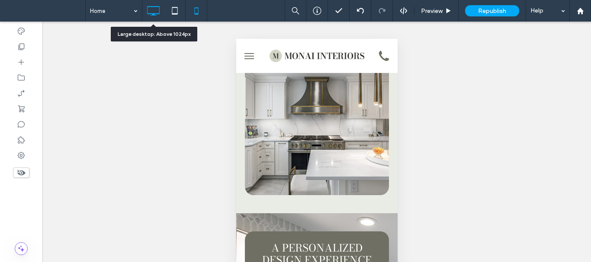
click at [153, 10] on icon at bounding box center [152, 10] width 17 height 17
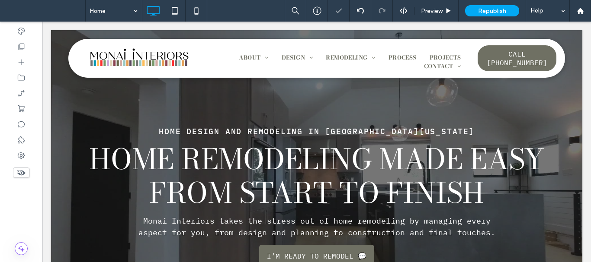
scroll to position [0, 0]
